Goal: Task Accomplishment & Management: Manage account settings

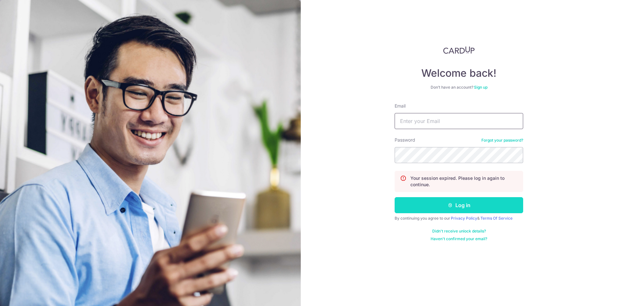
type input "[EMAIL_ADDRESS][DOMAIN_NAME]"
click at [440, 203] on button "Log in" at bounding box center [459, 205] width 129 height 16
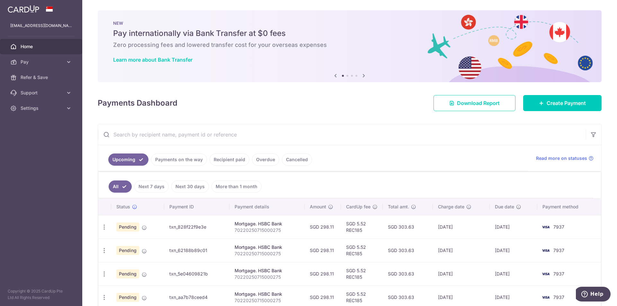
click at [193, 186] on body "[EMAIL_ADDRESS][DOMAIN_NAME] Home Pay Payments Recipients Cards Refer & Save Su…" at bounding box center [308, 153] width 617 height 306
click at [196, 184] on link "Next 30 days" at bounding box center [190, 187] width 38 height 12
